Goal: Check status: Check status

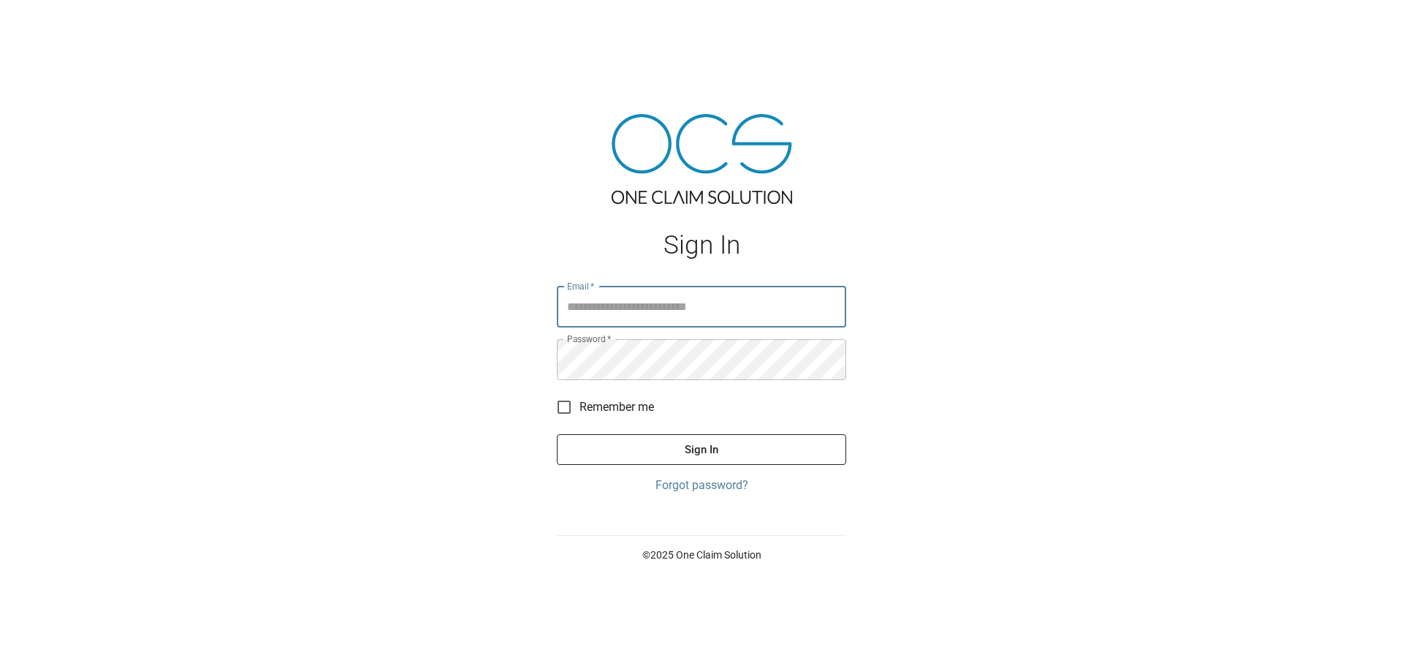
type input "**********"
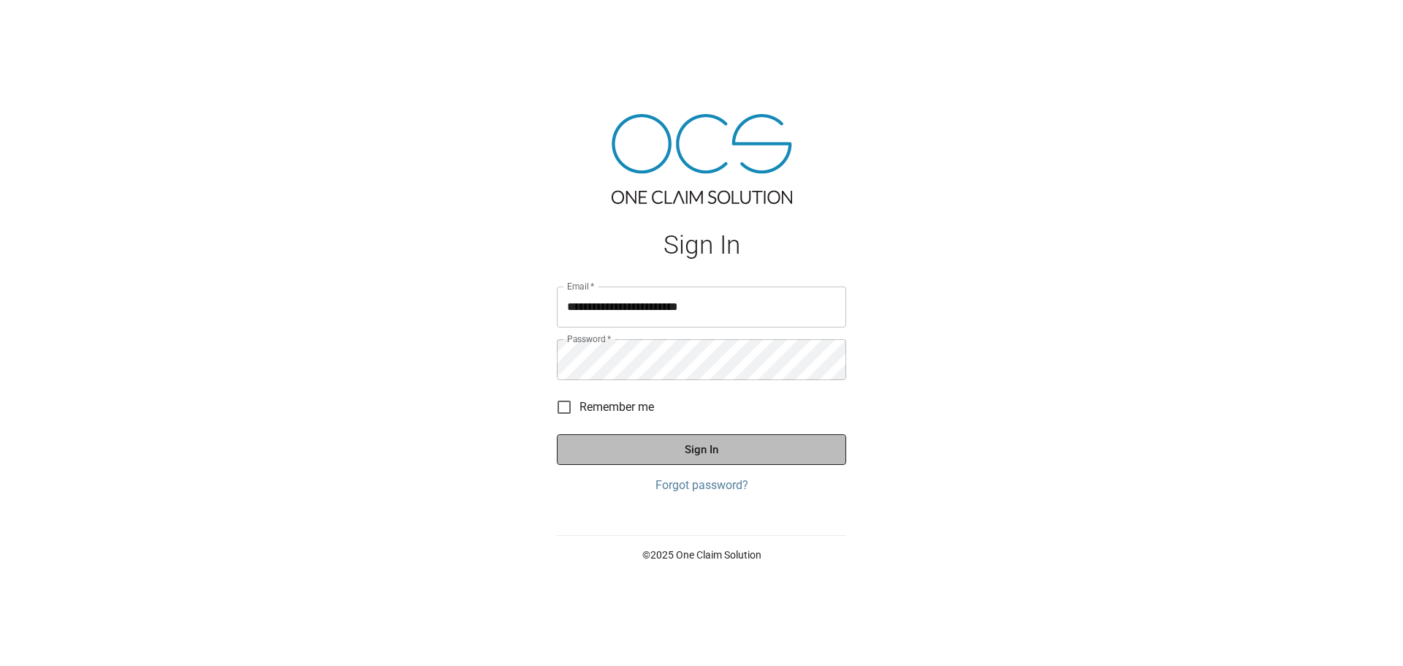
click at [731, 463] on button "Sign In" at bounding box center [701, 449] width 289 height 31
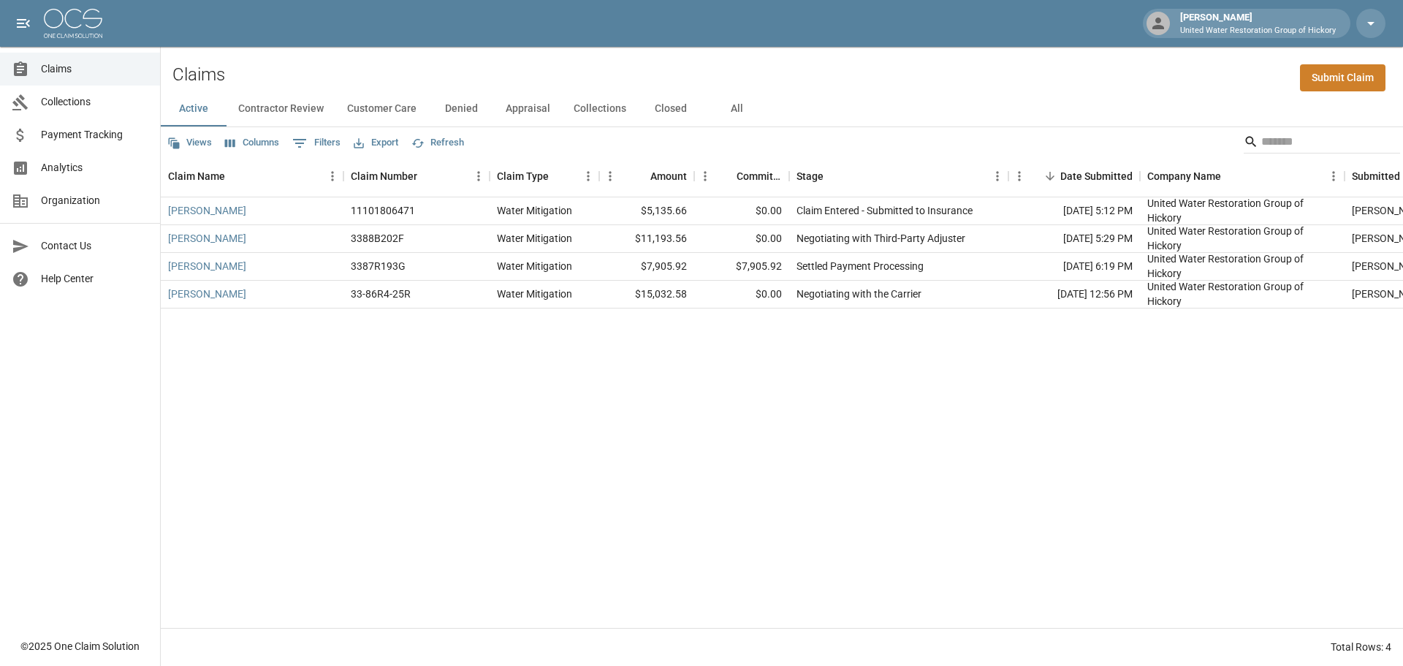
click at [521, 348] on div "[PERSON_NAME] 11101806471 Water Mitigation $5,135.66 $0.00 Claim Entered - Subm…" at bounding box center [844, 412] width 1367 height 431
